Goal: Task Accomplishment & Management: Use online tool/utility

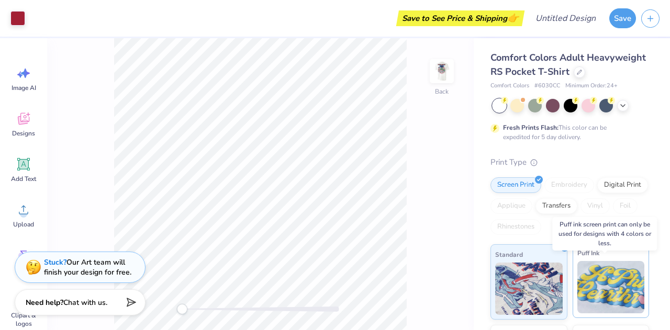
scroll to position [38, 0]
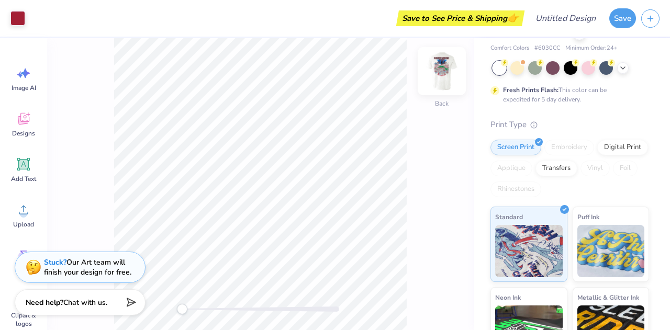
click at [445, 76] on img at bounding box center [442, 71] width 42 height 42
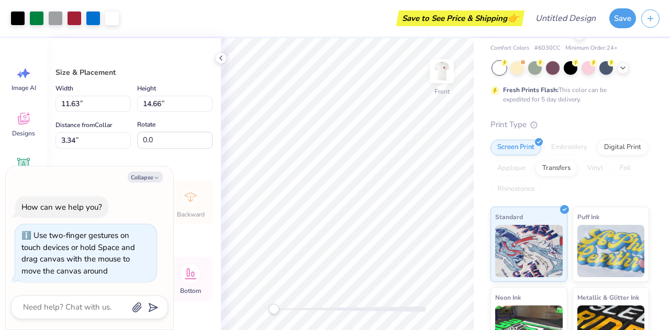
scroll to position [28, 0]
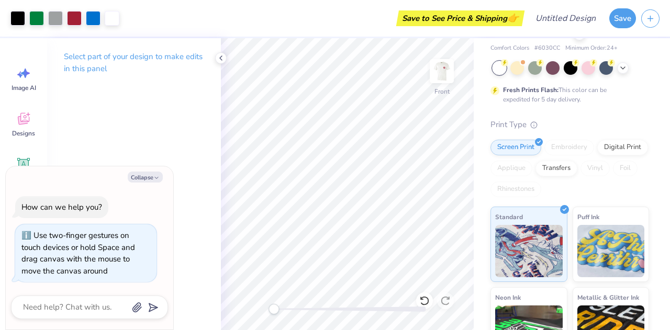
type textarea "x"
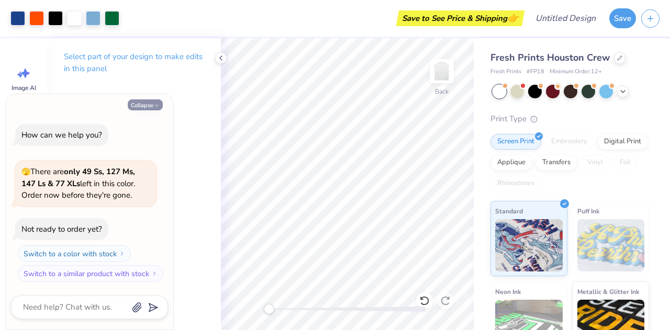
click at [155, 107] on icon "button" at bounding box center [156, 106] width 6 height 6
type textarea "x"
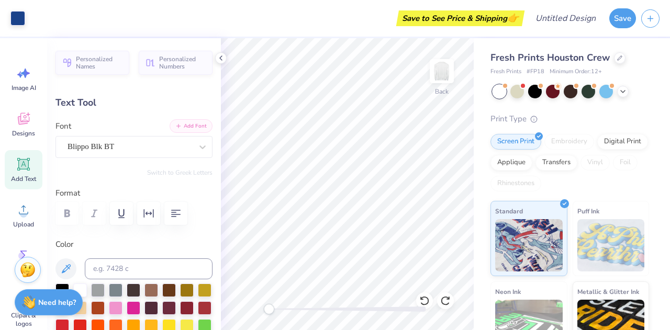
type input "-90.0"
type textarea "n"
type textarea "[PERSON_NAME]"
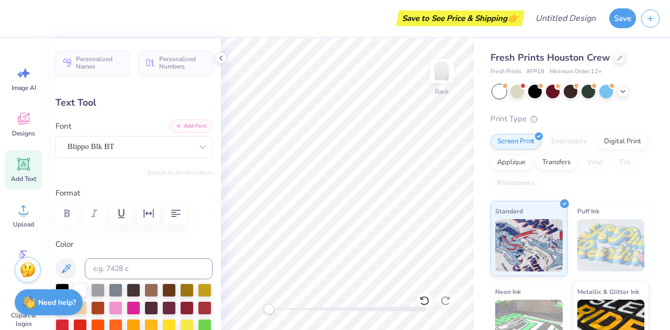
type input "2.25"
type input "1.66"
type input "4.42"
type input "0.0"
type input "2.18"
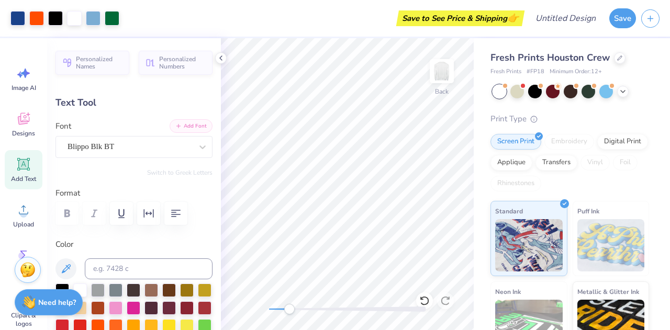
type input "10.05"
type input "2.22"
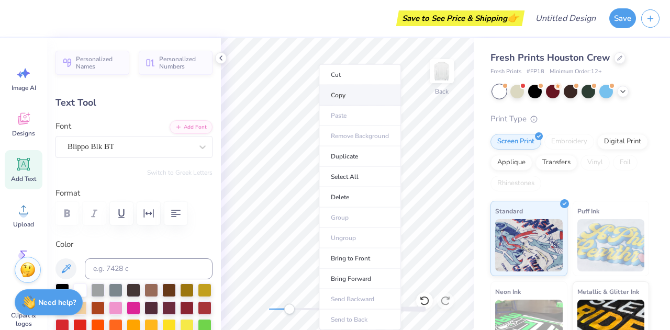
click at [353, 99] on li "Copy" at bounding box center [360, 95] width 82 height 20
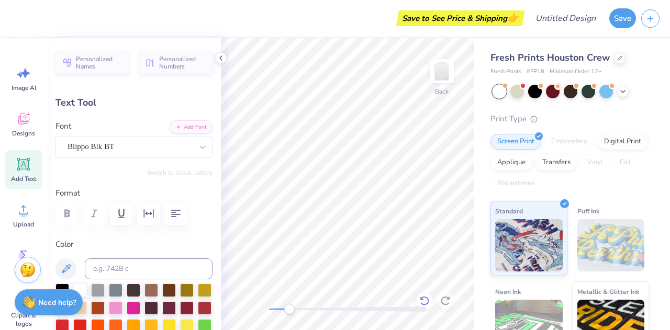
type input "0.0"
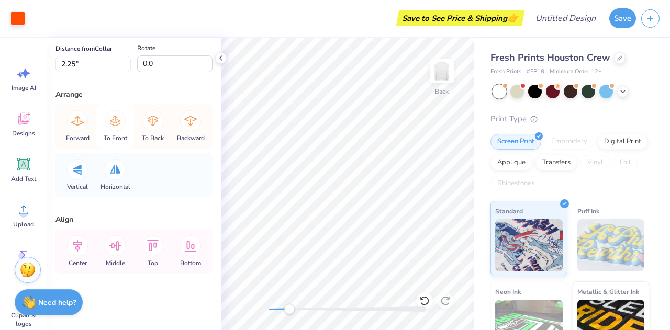
scroll to position [0, 0]
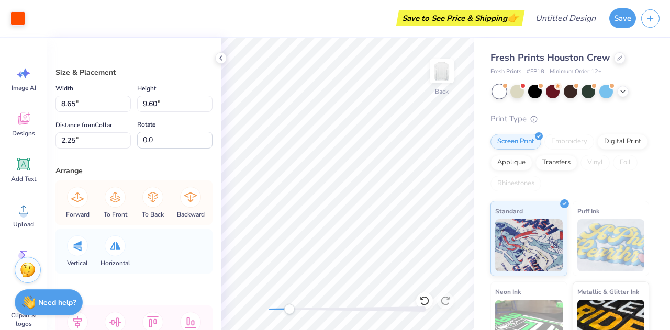
type input "2.09"
type input "1.30"
type input "10.58"
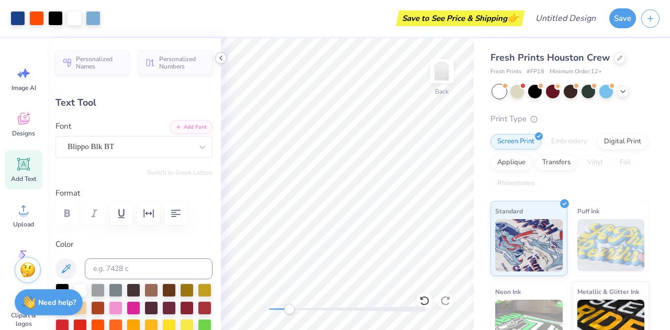
click at [221, 58] on icon at bounding box center [221, 58] width 8 height 8
type input "0.0"
type input "1.30"
type input "0.50"
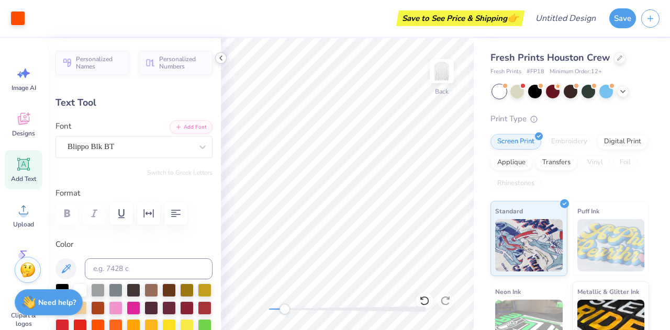
type input "2.02"
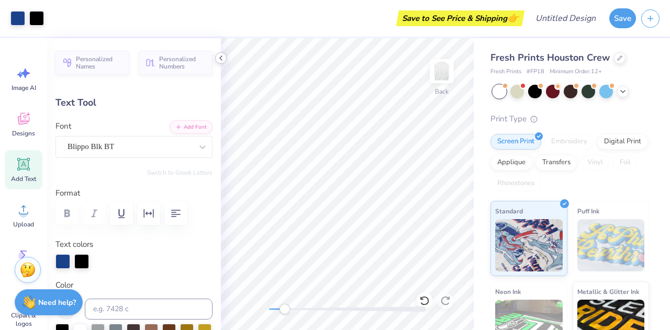
type input "0.51"
type input "4.25"
type input "5.34"
type input "0.0"
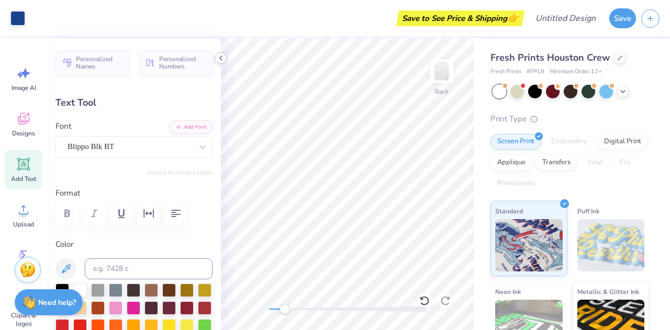
type input "2.18"
type input "10.05"
type input "2.22"
type input "0.0"
type input "0.37"
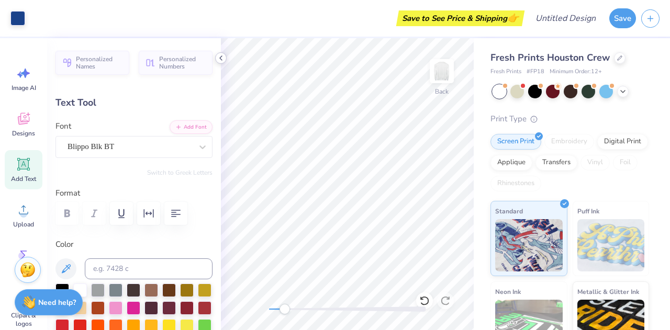
type input "0.37"
type input "2.26"
type input "0.0"
type input "2.18"
type input "10.05"
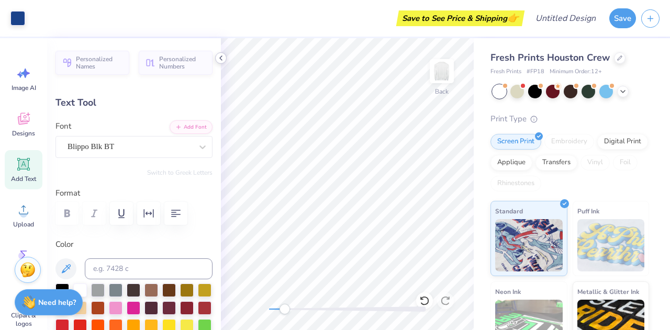
type input "1.79"
type input "-90.0"
type input "2.07"
type input "9.57"
type input "2.25"
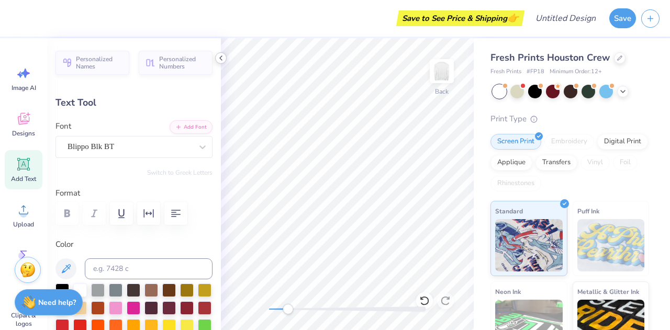
type input "2.18"
type input "10.05"
type input "2.02"
type input "0.0"
type input "2.07"
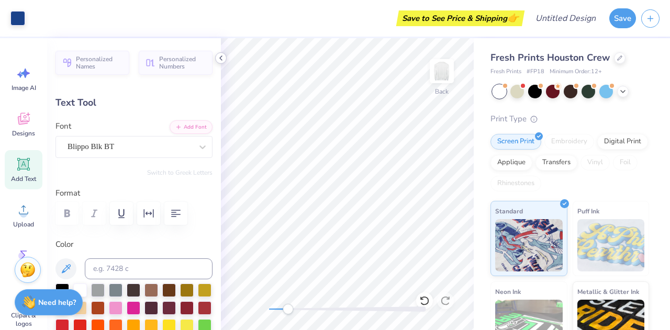
type input "9.57"
type input "2.26"
type input "0.0"
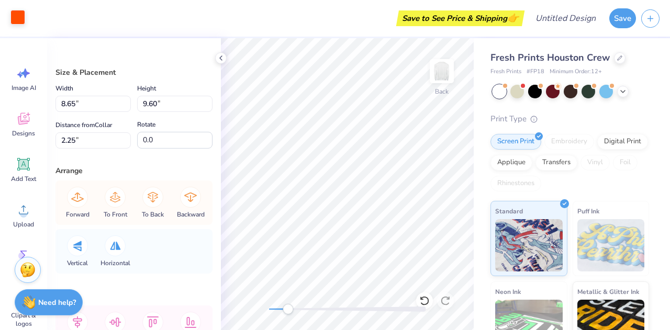
click at [18, 19] on div at bounding box center [17, 17] width 15 height 15
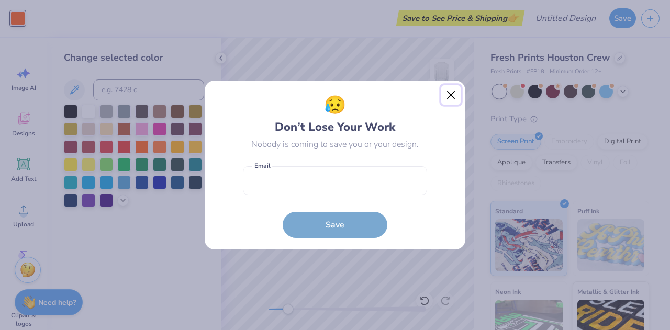
click at [452, 94] on button "Close" at bounding box center [451, 95] width 20 height 20
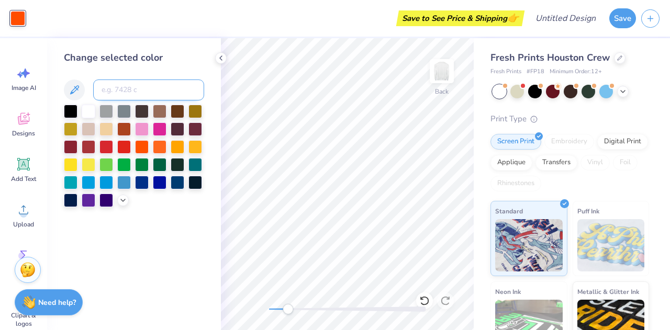
click at [123, 87] on input at bounding box center [148, 90] width 111 height 21
type input "79001e"
click at [106, 71] on div "Change selected color 79001e" at bounding box center [134, 129] width 140 height 157
click at [148, 97] on input "79001e" at bounding box center [148, 90] width 111 height 21
click at [131, 229] on div "Change selected color 79001e" at bounding box center [134, 184] width 174 height 292
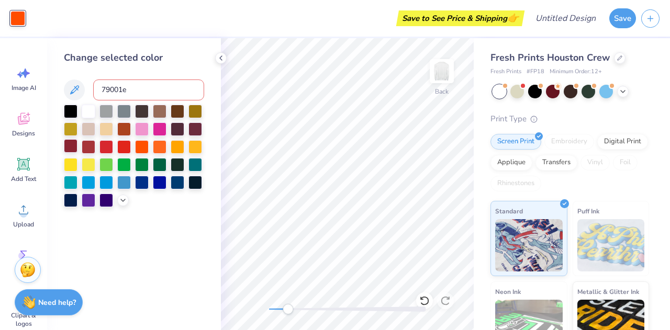
click at [68, 144] on div at bounding box center [71, 146] width 14 height 14
click at [118, 96] on input at bounding box center [148, 90] width 111 height 21
type input "79001e"
click at [181, 232] on div "Change selected color 79001e" at bounding box center [134, 184] width 174 height 292
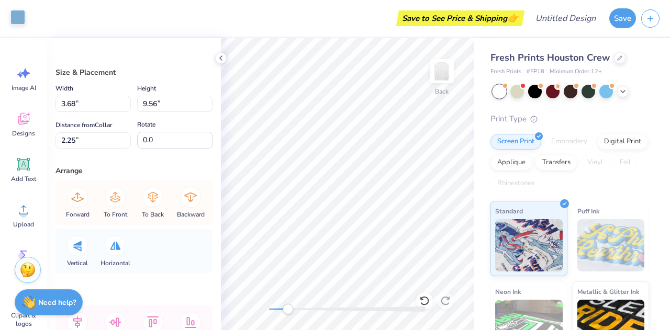
click at [15, 13] on div at bounding box center [17, 17] width 15 height 15
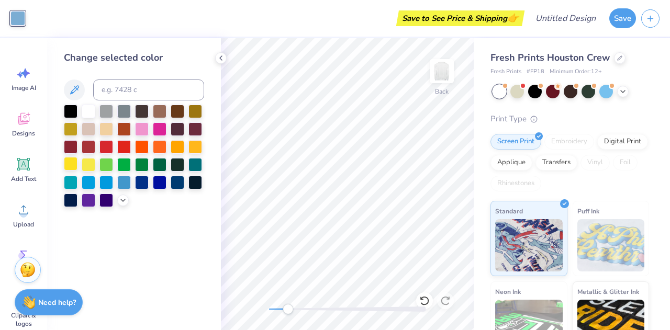
click at [67, 164] on div at bounding box center [71, 164] width 14 height 14
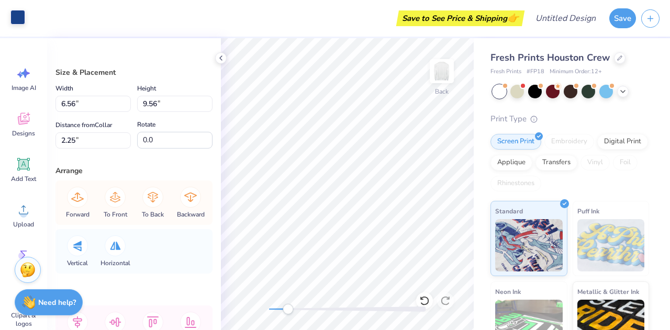
click at [17, 15] on div at bounding box center [17, 17] width 15 height 15
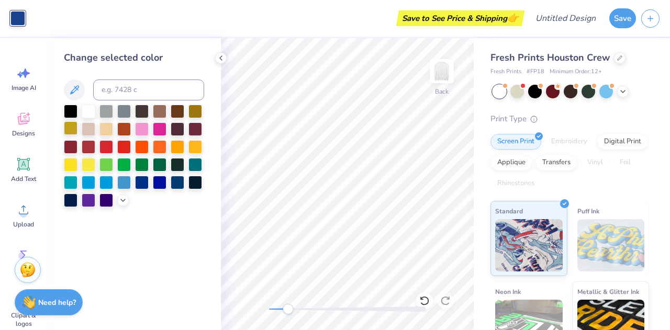
click at [70, 130] on div at bounding box center [71, 128] width 14 height 14
click at [298, 23] on div "Save to See Price & Shipping 👉" at bounding box center [276, 18] width 492 height 37
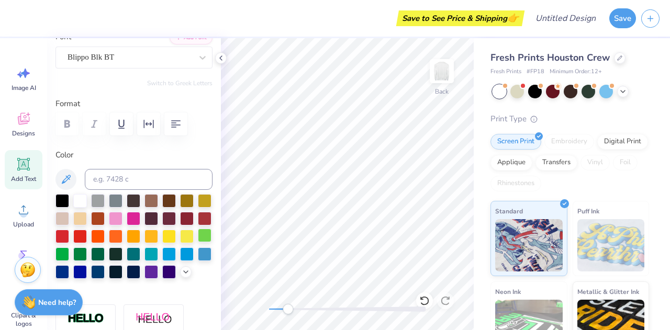
scroll to position [91, 0]
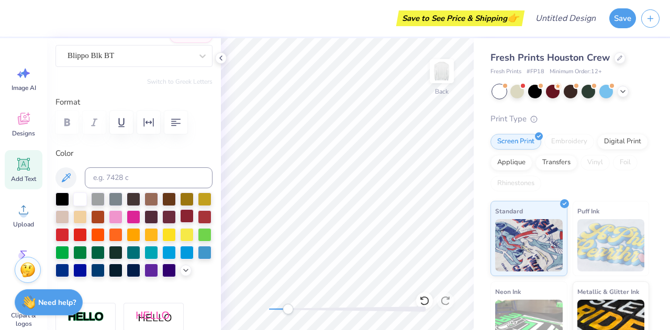
click at [180, 223] on div at bounding box center [187, 216] width 14 height 14
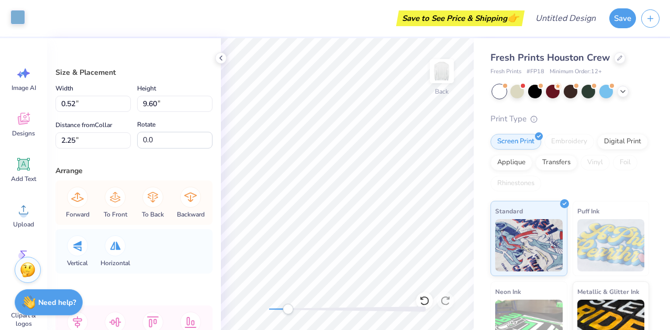
click at [21, 21] on div at bounding box center [17, 17] width 15 height 15
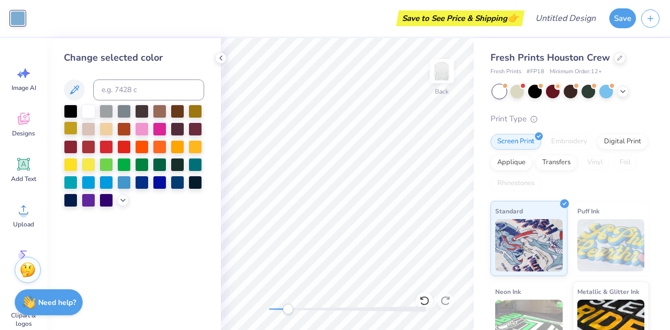
click at [71, 124] on div at bounding box center [71, 128] width 14 height 14
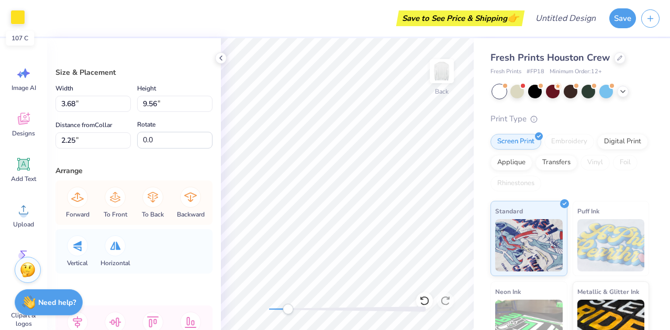
click at [18, 18] on div at bounding box center [17, 17] width 15 height 15
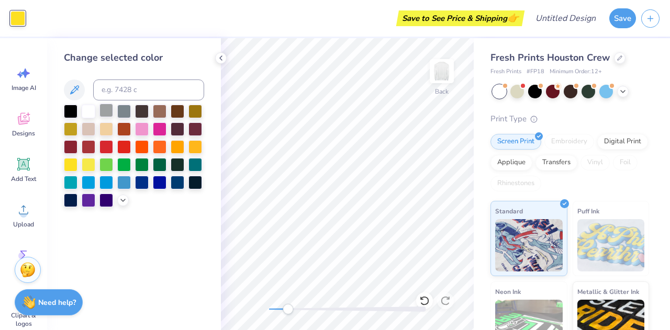
click at [102, 109] on div at bounding box center [106, 111] width 14 height 14
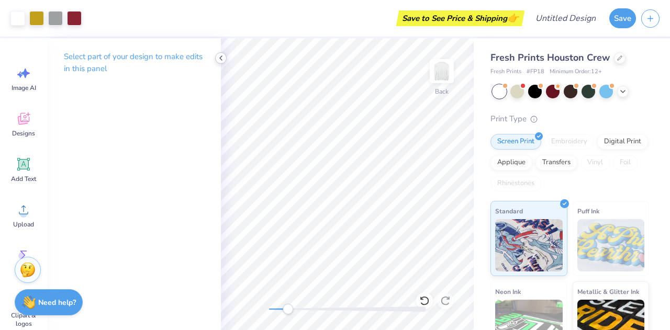
click at [221, 57] on icon at bounding box center [221, 58] width 8 height 8
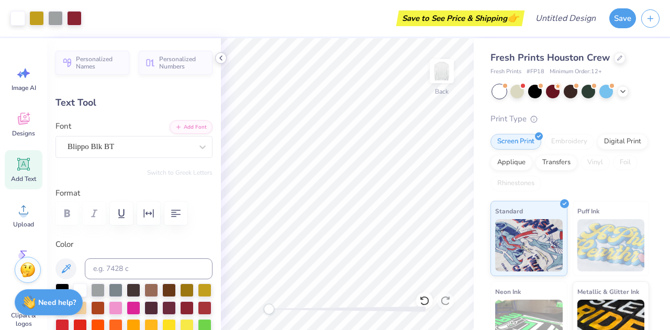
type input "0.0"
click at [16, 132] on span "Designs" at bounding box center [23, 133] width 23 height 8
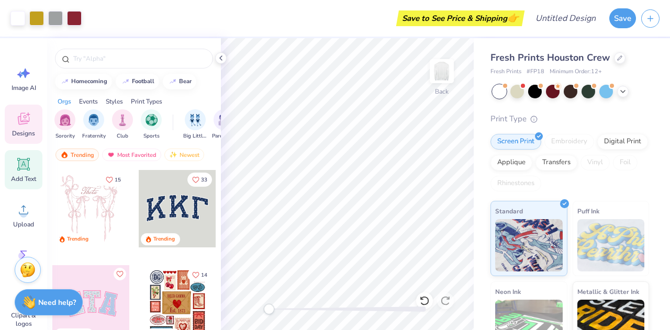
click at [30, 169] on icon at bounding box center [24, 165] width 16 height 16
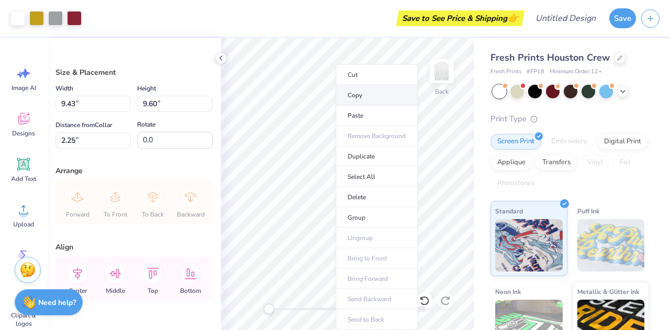
click at [361, 90] on li "Copy" at bounding box center [377, 95] width 82 height 20
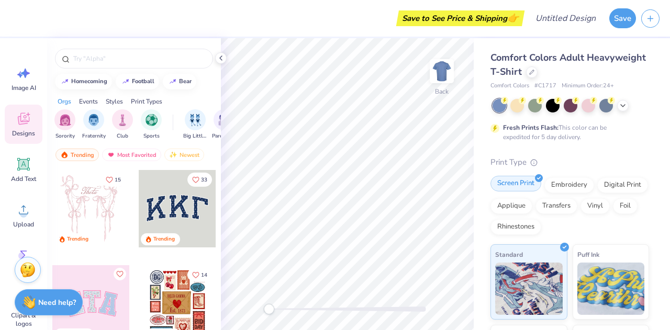
scroll to position [150, 0]
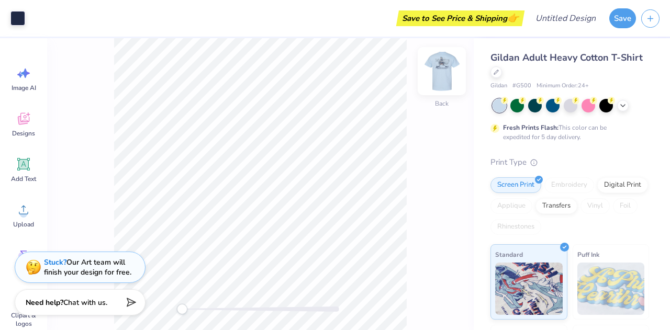
click at [441, 77] on img at bounding box center [442, 71] width 42 height 42
click at [438, 67] on img at bounding box center [441, 71] width 21 height 21
click at [440, 75] on img at bounding box center [442, 71] width 42 height 42
click at [214, 311] on div "Accessibility label" at bounding box center [213, 309] width 10 height 10
click at [217, 313] on div at bounding box center [260, 309] width 157 height 10
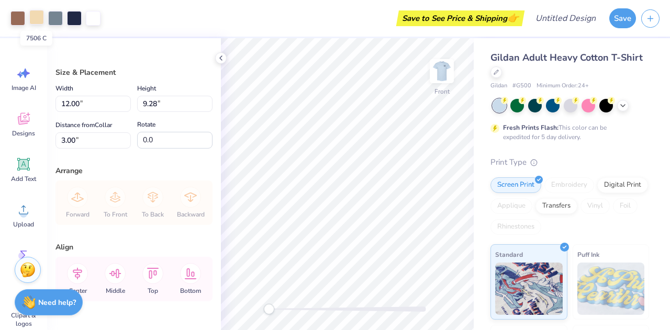
click at [29, 20] on div at bounding box center [36, 17] width 15 height 15
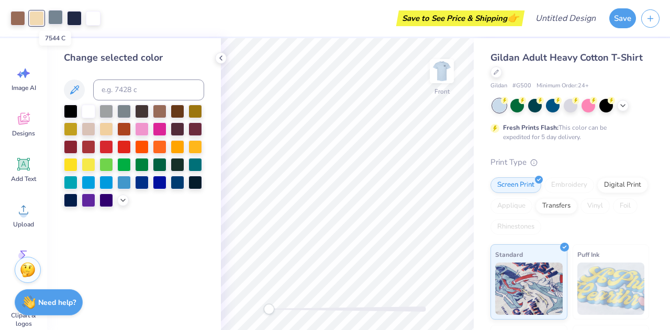
click at [62, 19] on div at bounding box center [55, 17] width 15 height 15
click at [88, 147] on div at bounding box center [89, 146] width 14 height 14
click at [76, 17] on div at bounding box center [74, 17] width 15 height 15
click at [69, 145] on div at bounding box center [71, 146] width 14 height 14
click at [53, 13] on div at bounding box center [55, 17] width 15 height 15
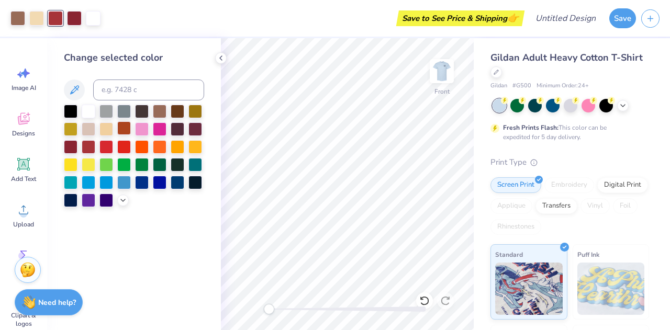
click at [126, 127] on div at bounding box center [124, 128] width 14 height 14
click at [92, 13] on div at bounding box center [93, 17] width 15 height 15
click at [69, 112] on div at bounding box center [71, 111] width 14 height 14
click at [90, 111] on div at bounding box center [89, 111] width 14 height 14
